Goal: Task Accomplishment & Management: Manage account settings

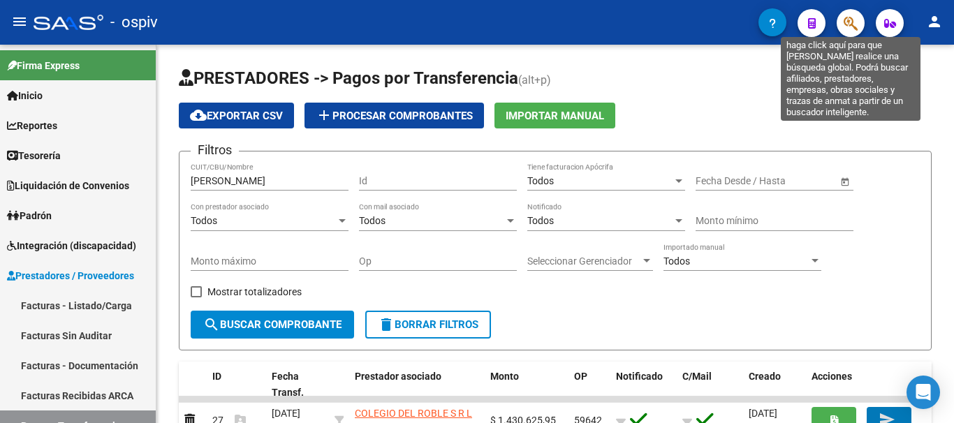
click at [848, 22] on icon "button" at bounding box center [851, 23] width 14 height 16
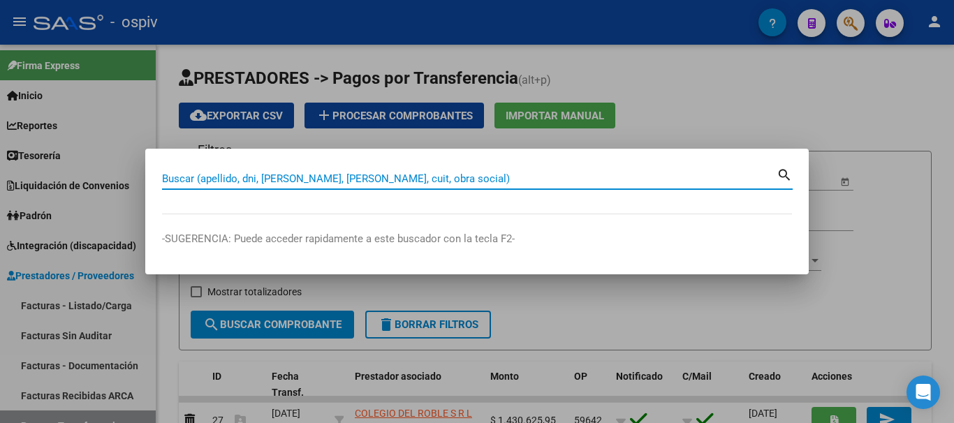
paste input "27234534276"
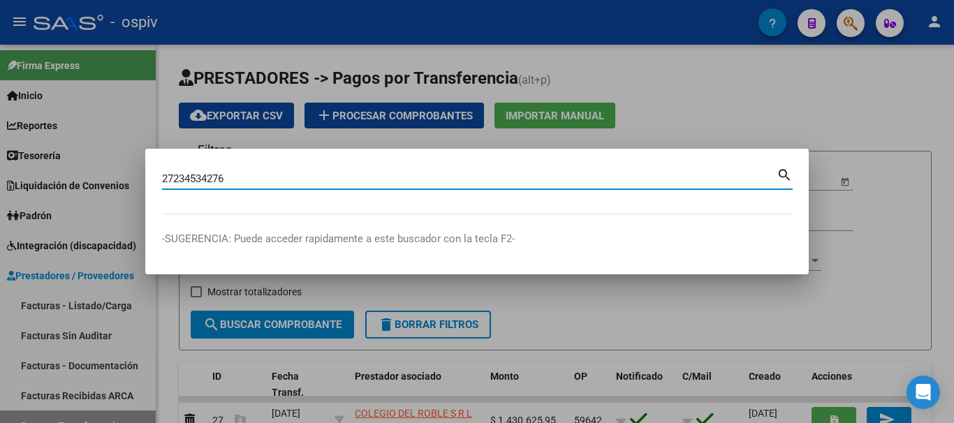
type input "27234534276"
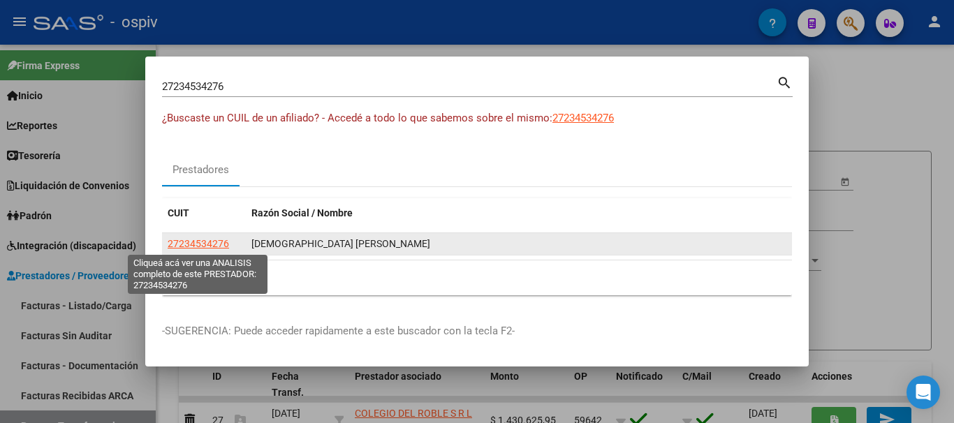
click at [204, 242] on span "27234534276" at bounding box center [198, 243] width 61 height 11
type textarea "27234534276"
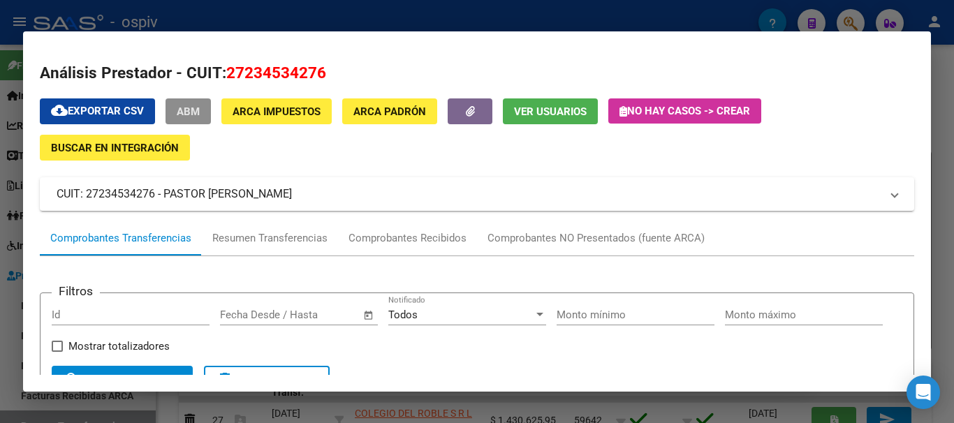
click at [192, 110] on span "ABM" at bounding box center [188, 112] width 23 height 13
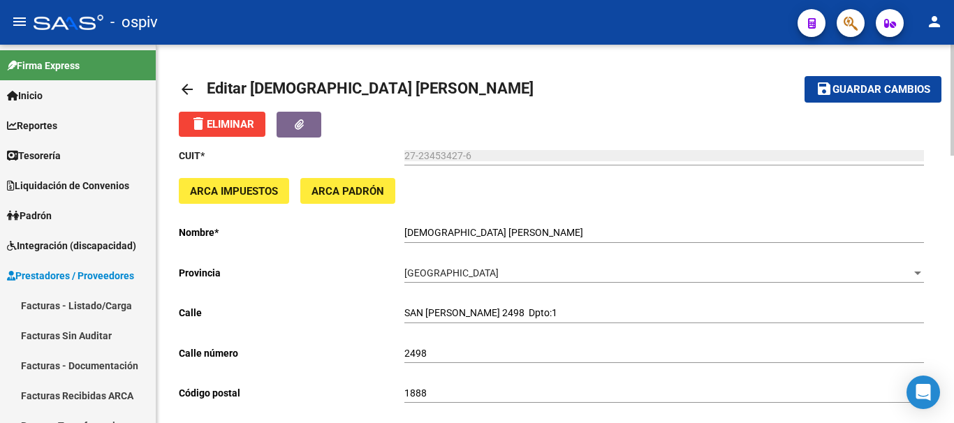
click at [182, 87] on mat-icon "arrow_back" at bounding box center [187, 89] width 17 height 17
